Goal: Transaction & Acquisition: Book appointment/travel/reservation

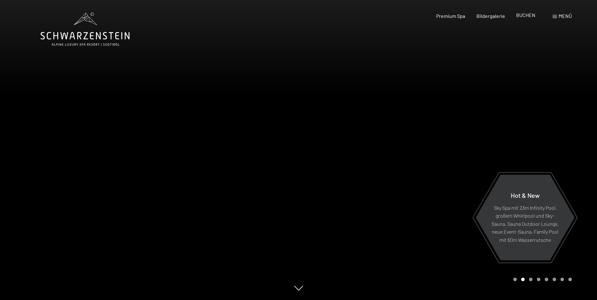
click at [525, 14] on span "BUCHEN" at bounding box center [525, 15] width 19 height 6
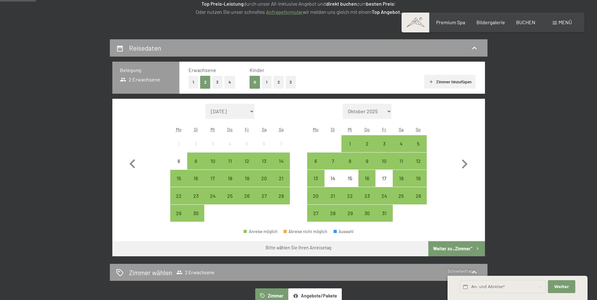
scroll to position [126, 0]
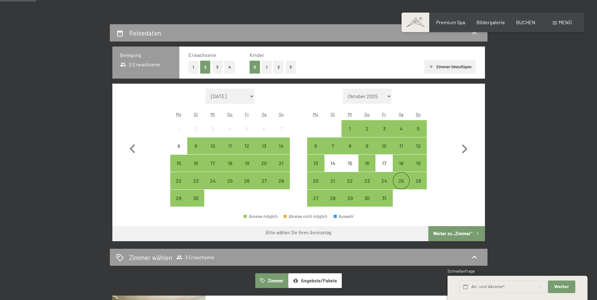
click at [400, 178] on div "25" at bounding box center [401, 186] width 16 height 16
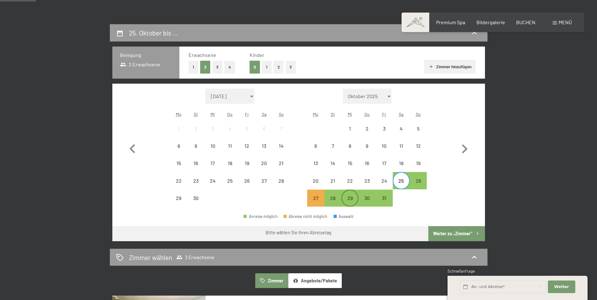
click at [349, 197] on div "29" at bounding box center [350, 204] width 16 height 16
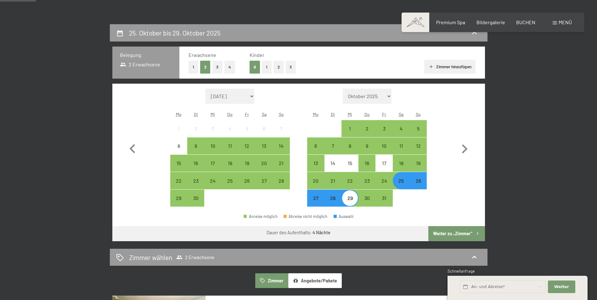
drag, startPoint x: 453, startPoint y: 232, endPoint x: 451, endPoint y: 193, distance: 39.1
click at [451, 193] on div "Monat/Jahr September 2025 Oktober 2025 November 2025 Dezember 2025 Januar 2026 …" at bounding box center [298, 163] width 373 height 158
click at [265, 68] on button "1" at bounding box center [267, 67] width 10 height 13
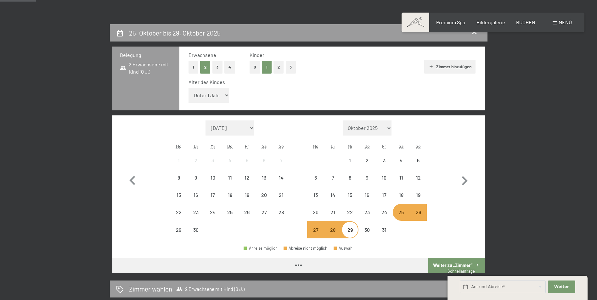
click at [202, 99] on select "Unter 1 Jahr 1 Jahr 2 Jahre 3 Jahre 4 Jahre 5 Jahre 6 Jahre 7 Jahre 8 Jahre 9 J…" at bounding box center [208, 95] width 41 height 15
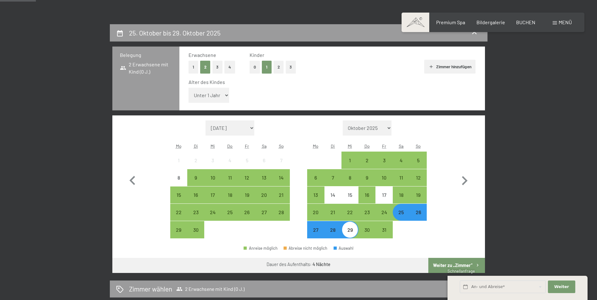
select select "10"
click at [188, 88] on select "Unter 1 Jahr 1 Jahr 2 Jahre 3 Jahre 4 Jahre 5 Jahre 6 Jahre 7 Jahre 8 Jahre 9 J…" at bounding box center [208, 95] width 41 height 15
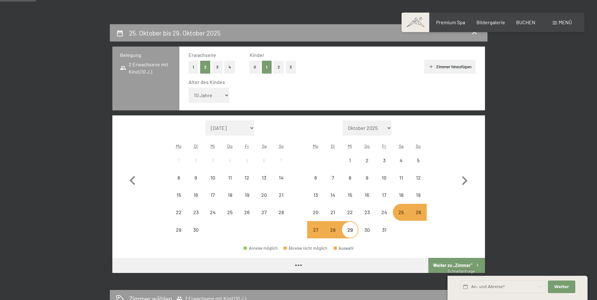
click at [456, 266] on button "Weiter zu „Zimmer“" at bounding box center [456, 265] width 56 height 15
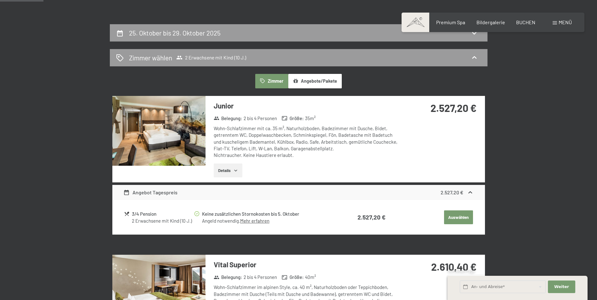
scroll to position [150, 0]
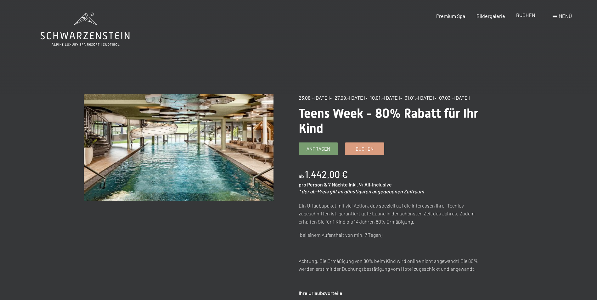
click at [524, 16] on span "BUCHEN" at bounding box center [525, 15] width 19 height 6
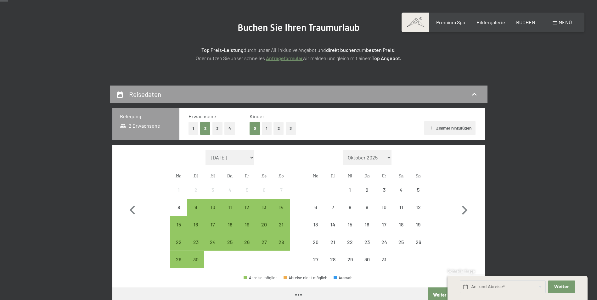
scroll to position [94, 0]
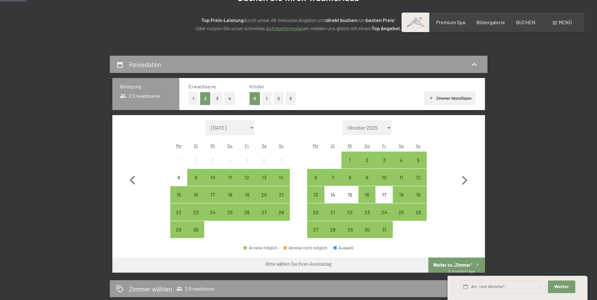
click at [266, 95] on button "1" at bounding box center [267, 98] width 10 height 13
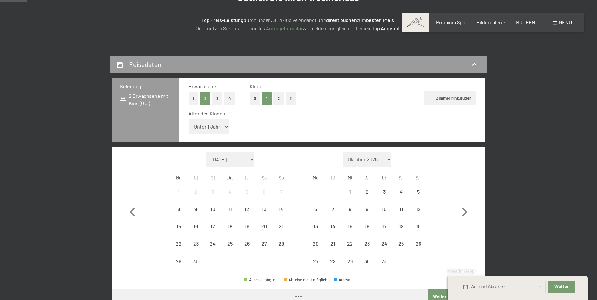
click at [217, 122] on select "Unter 1 Jahr 1 Jahr 2 Jahre 3 Jahre 4 Jahre 5 Jahre 6 Jahre 7 Jahre 8 Jahre 9 J…" at bounding box center [208, 126] width 41 height 15
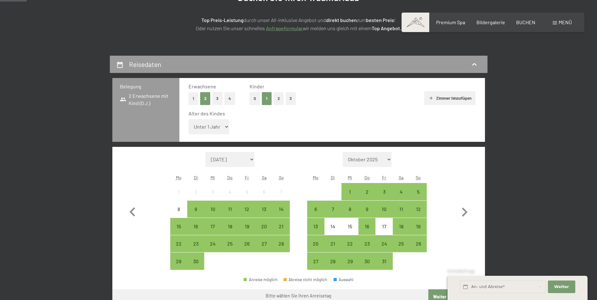
select select "10"
click at [188, 119] on select "Unter 1 Jahr 1 Jahr 2 Jahre 3 Jahre 4 Jahre 5 Jahre 6 Jahre 7 Jahre 8 Jahre 9 J…" at bounding box center [208, 126] width 41 height 15
click at [399, 242] on div "25" at bounding box center [401, 249] width 16 height 16
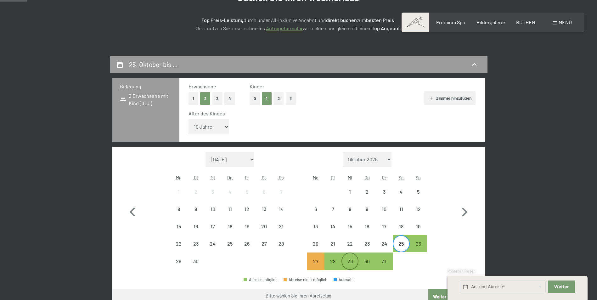
click at [350, 256] on div "29" at bounding box center [350, 261] width 16 height 16
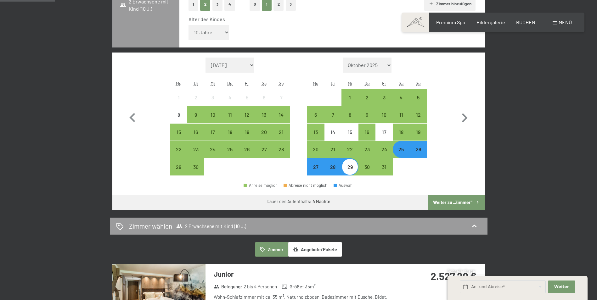
click at [447, 201] on button "Weiter zu „Zimmer“" at bounding box center [456, 202] width 56 height 15
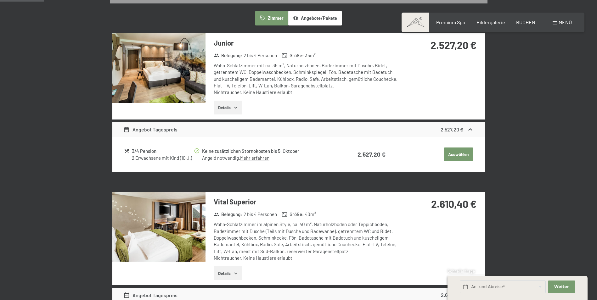
scroll to position [150, 0]
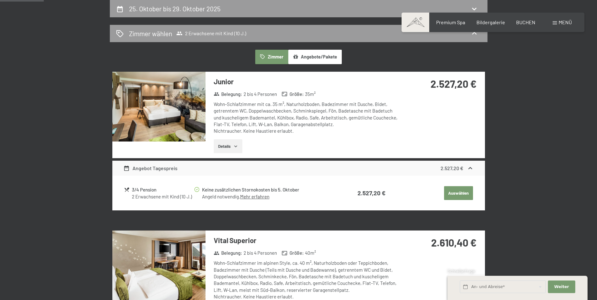
click at [447, 166] on strong "2.527,20 €" at bounding box center [452, 168] width 23 height 6
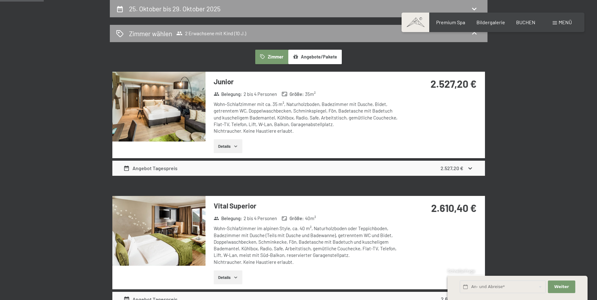
click at [447, 166] on strong "2.527,20 €" at bounding box center [452, 168] width 23 height 6
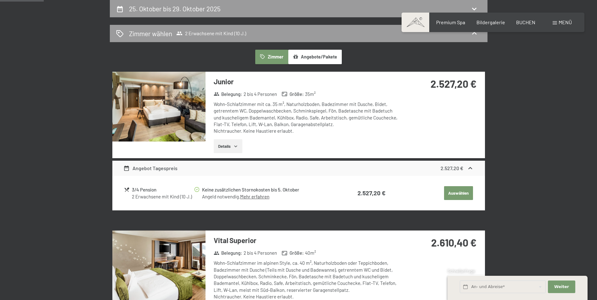
click at [176, 194] on div "2 Erwachsene mit Kind (10 J.)" at bounding box center [162, 197] width 61 height 7
